Goal: Task Accomplishment & Management: Manage account settings

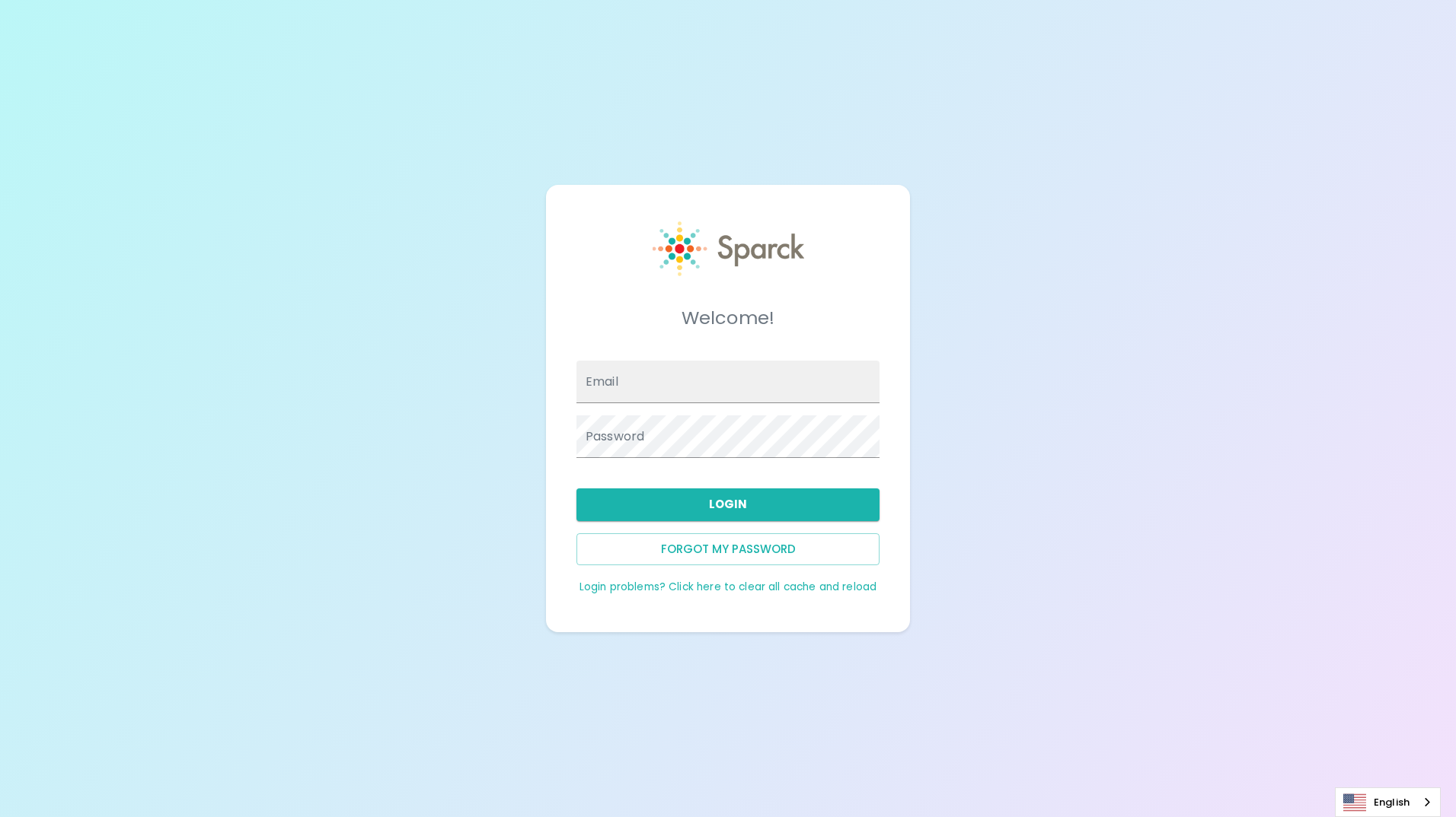
type input "pmann@sfbaycoffee.com"
click at [719, 513] on button "Login" at bounding box center [728, 504] width 303 height 32
